Goal: Information Seeking & Learning: Learn about a topic

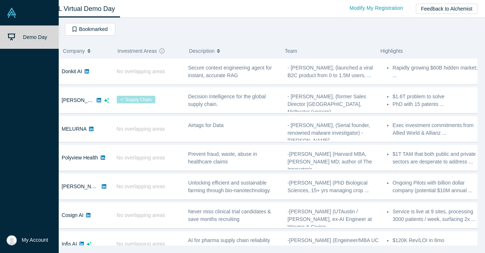
click at [23, 35] on span "Demo Day" at bounding box center [35, 37] width 24 height 6
